Goal: Transaction & Acquisition: Download file/media

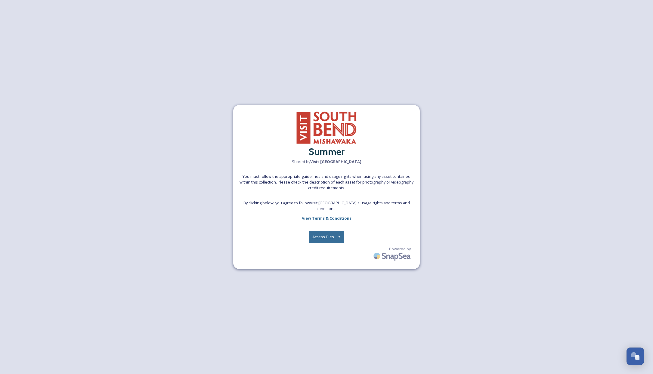
click at [328, 237] on button "Access Files" at bounding box center [326, 237] width 35 height 12
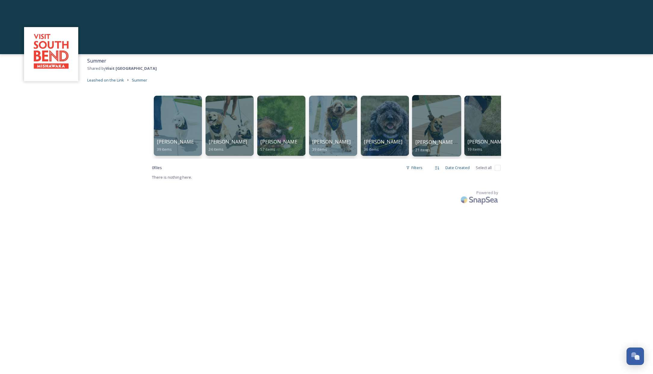
scroll to position [0, 65]
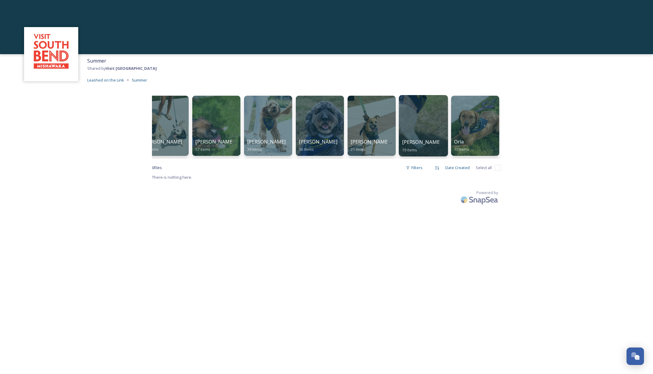
click at [417, 125] on div at bounding box center [423, 125] width 49 height 61
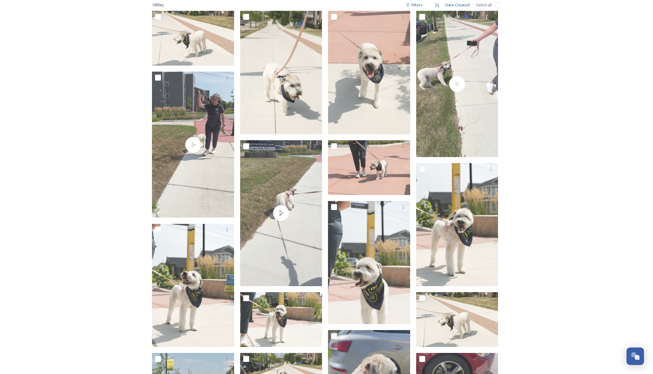
scroll to position [221, 0]
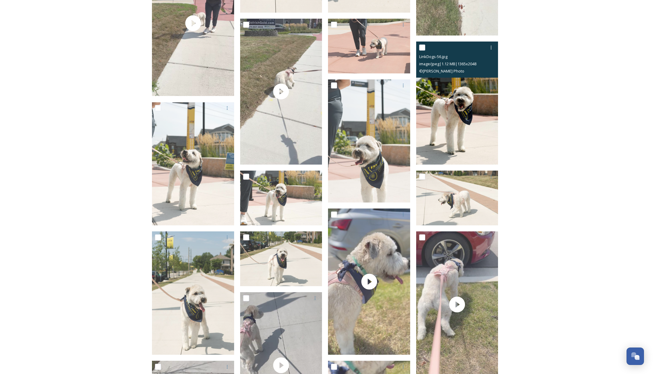
click at [470, 128] on img at bounding box center [457, 103] width 82 height 123
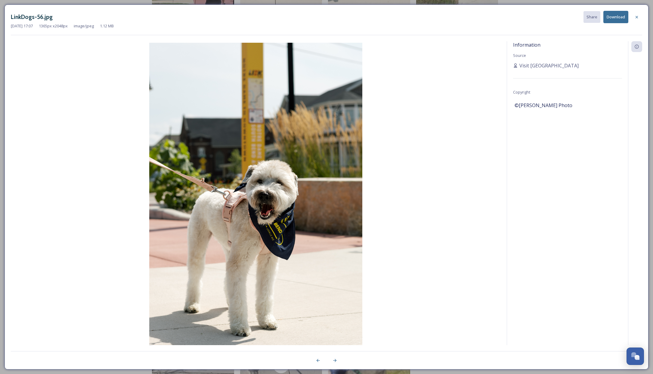
click at [618, 16] on button "Download" at bounding box center [615, 17] width 25 height 12
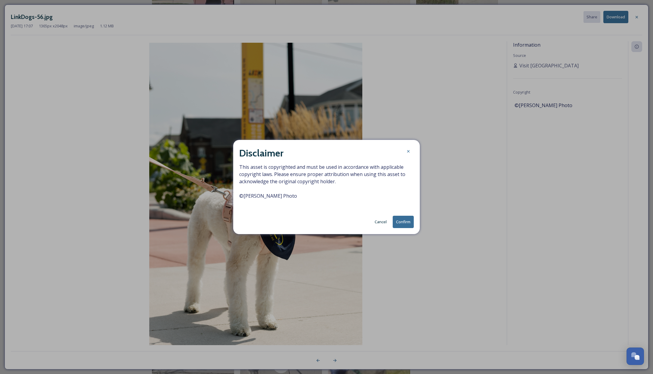
click at [408, 222] on button "Confirm" at bounding box center [403, 222] width 21 height 12
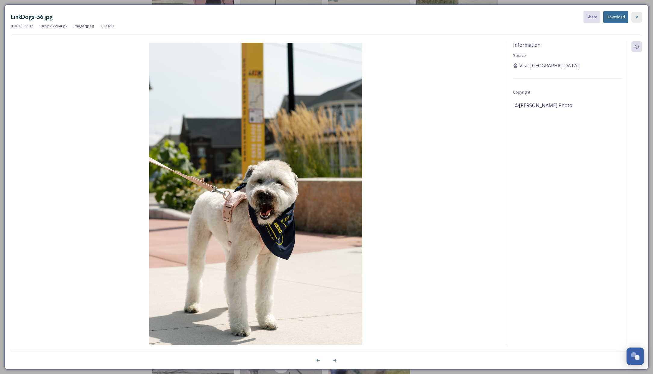
click at [637, 19] on icon at bounding box center [636, 17] width 5 height 5
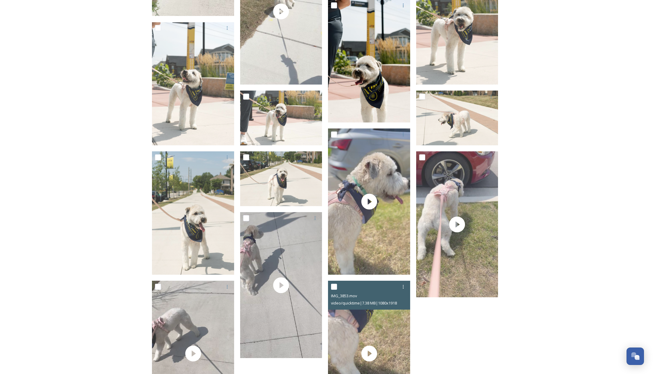
scroll to position [247, 0]
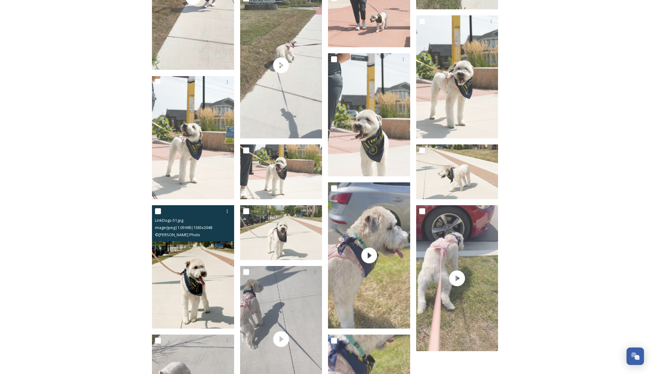
click at [188, 269] on img at bounding box center [193, 266] width 82 height 123
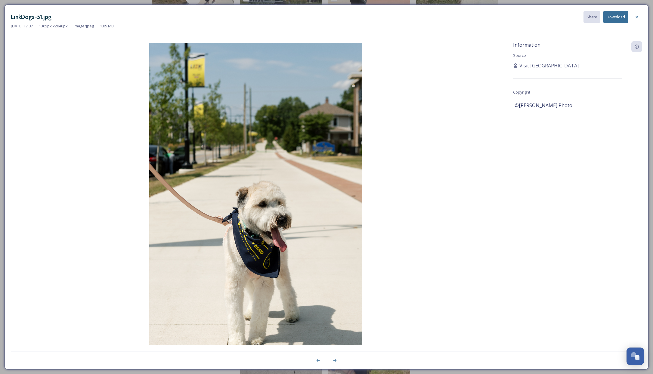
click at [613, 14] on button "Download" at bounding box center [615, 17] width 25 height 12
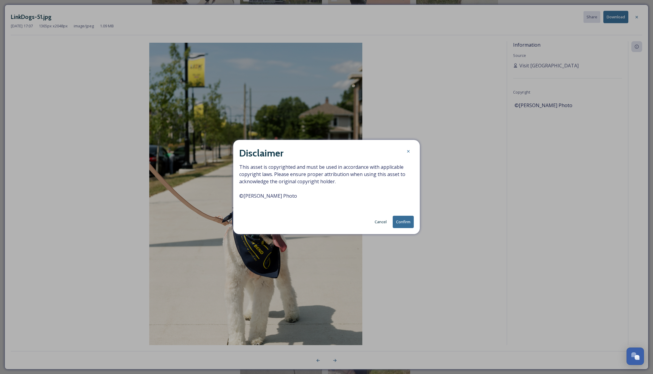
click at [410, 222] on button "Confirm" at bounding box center [403, 222] width 21 height 12
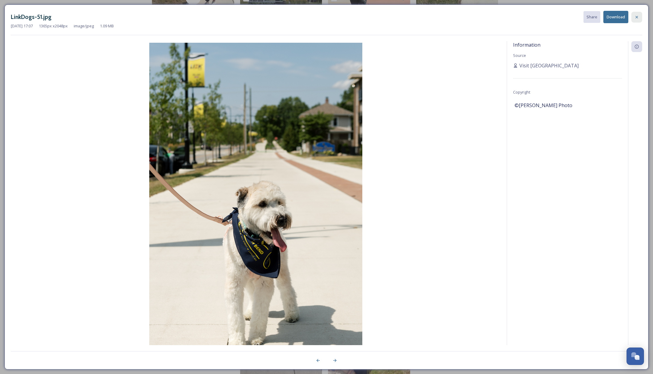
click at [638, 17] on icon at bounding box center [636, 17] width 5 height 5
